Goal: Register for event/course

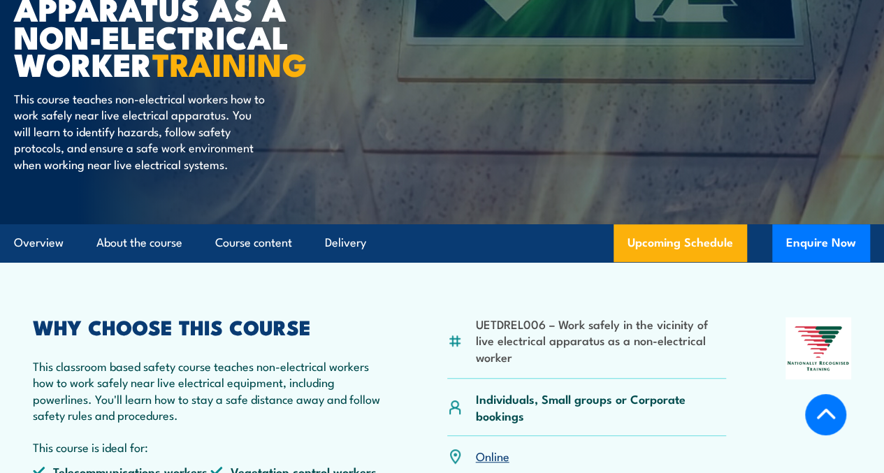
scroll to position [235, 0]
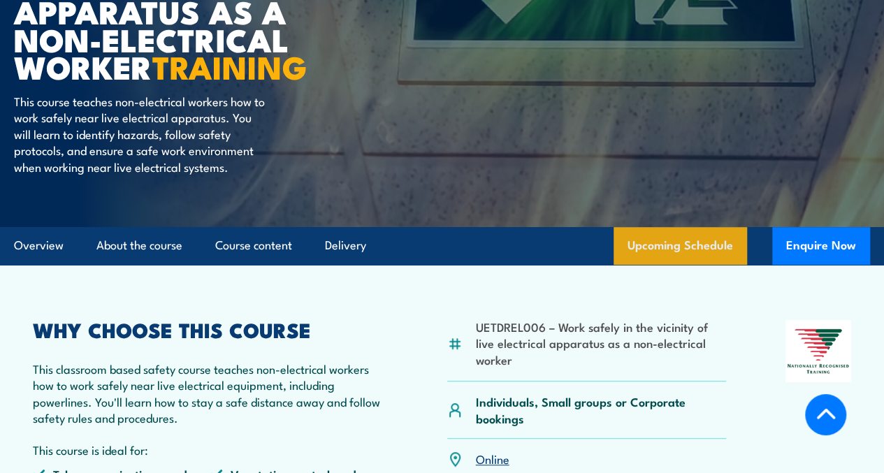
click at [655, 265] on link "Upcoming Schedule" at bounding box center [680, 246] width 133 height 38
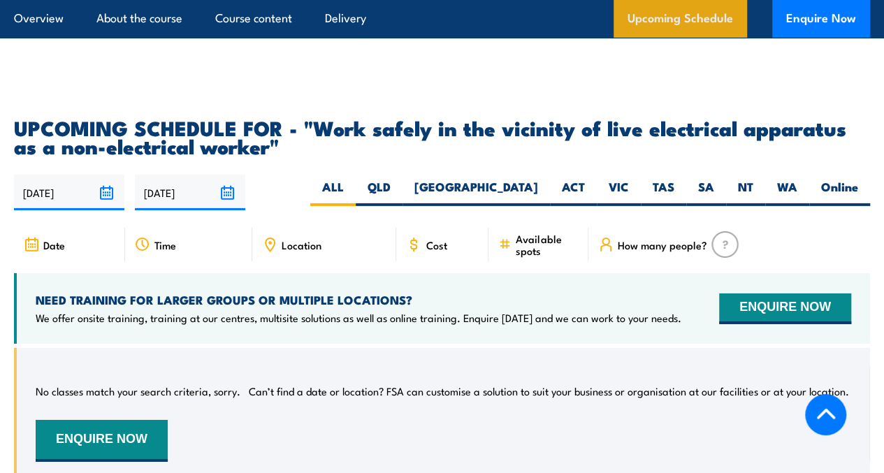
scroll to position [2260, 0]
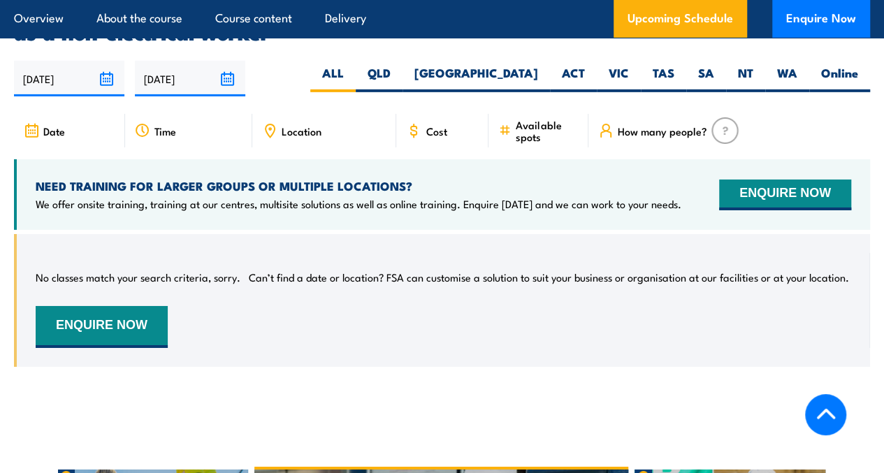
click at [426, 129] on span "Cost" at bounding box center [436, 131] width 21 height 12
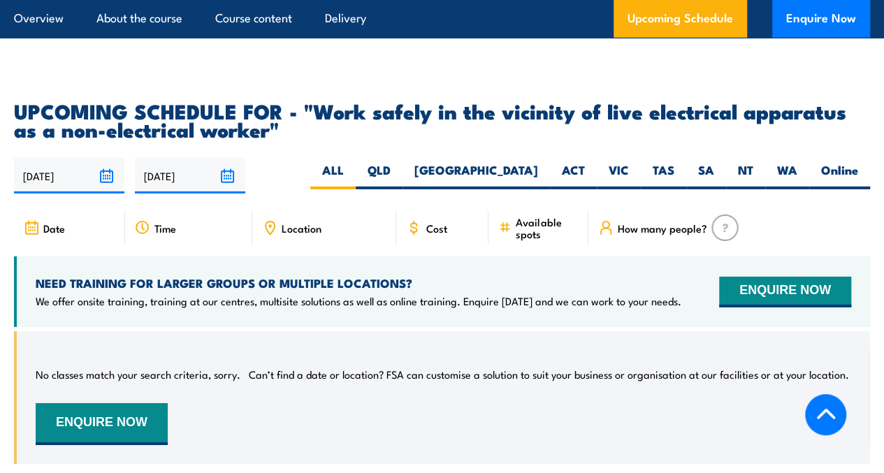
scroll to position [2164, 0]
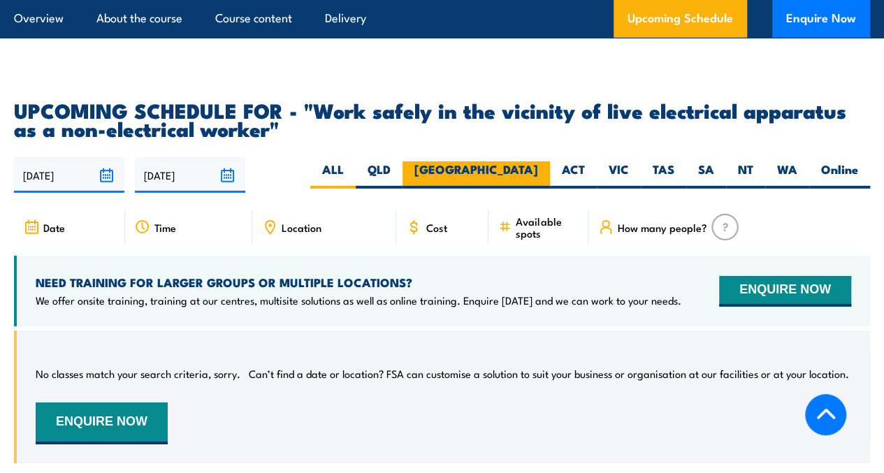
click at [511, 168] on label "[GEOGRAPHIC_DATA]" at bounding box center [475, 174] width 147 height 27
click at [538, 168] on input "[GEOGRAPHIC_DATA]" at bounding box center [542, 165] width 9 height 9
radio input "true"
